Goal: Check status

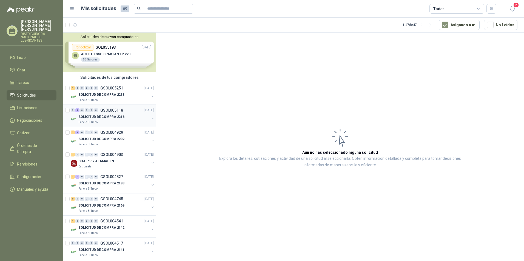
click at [122, 118] on div "SOLICITUD DE COMPRA 2216" at bounding box center [113, 117] width 71 height 7
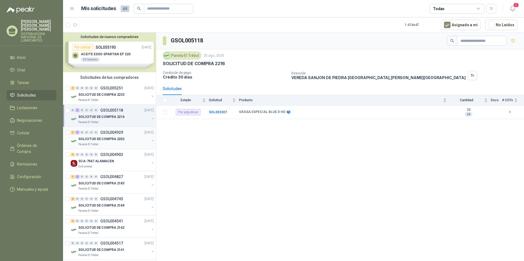
click at [119, 137] on p "SOLICITUD DE COMPRA 2202" at bounding box center [101, 139] width 46 height 5
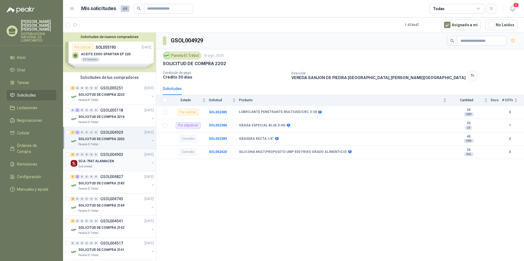
click at [112, 162] on div "SCA-7567 ALAMACEN" at bounding box center [113, 161] width 71 height 7
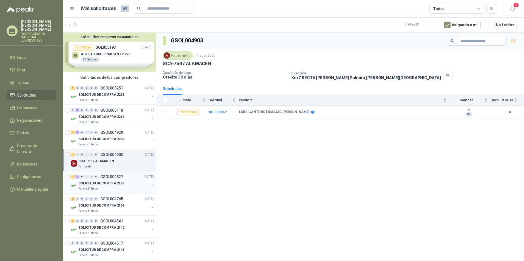
click at [113, 179] on p "GSOL004827" at bounding box center [111, 177] width 23 height 4
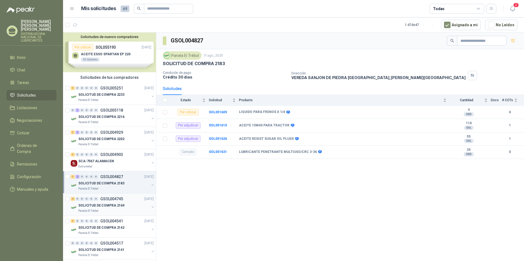
click at [112, 204] on p "SOLICITUD DE COMPRA 2169" at bounding box center [101, 205] width 46 height 5
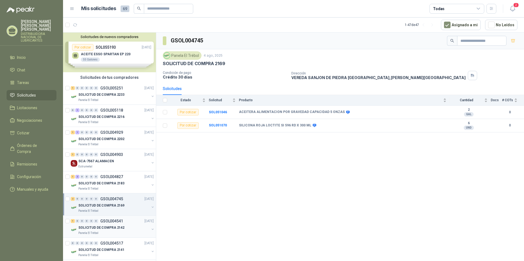
click at [113, 229] on p "SOLICITUD DE COMPRA 2142" at bounding box center [101, 228] width 46 height 5
